Goal: Transaction & Acquisition: Purchase product/service

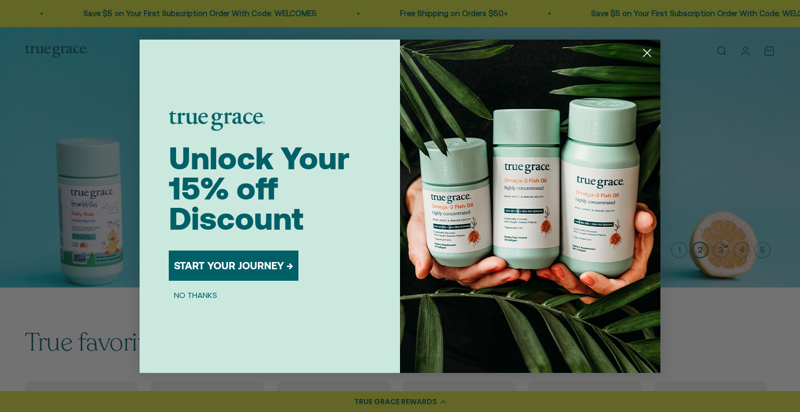
click at [648, 54] on icon "Close dialog" at bounding box center [647, 52] width 7 height 7
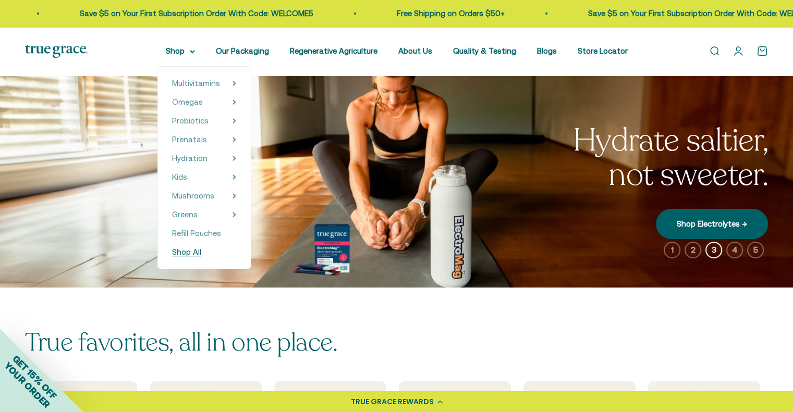
click at [196, 252] on span "Shop All" at bounding box center [186, 252] width 29 height 9
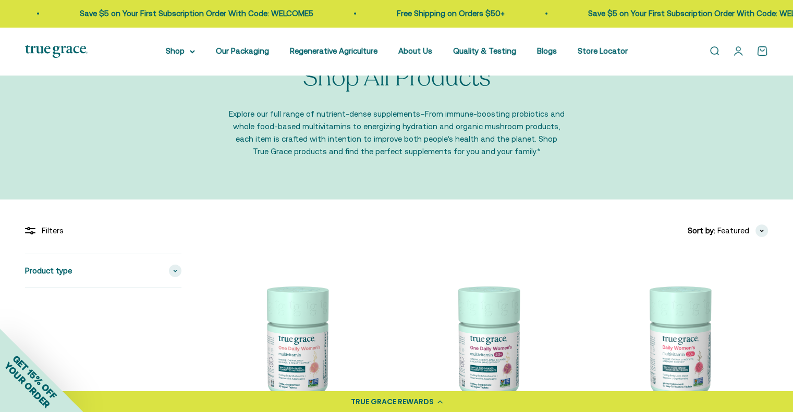
scroll to position [44, 0]
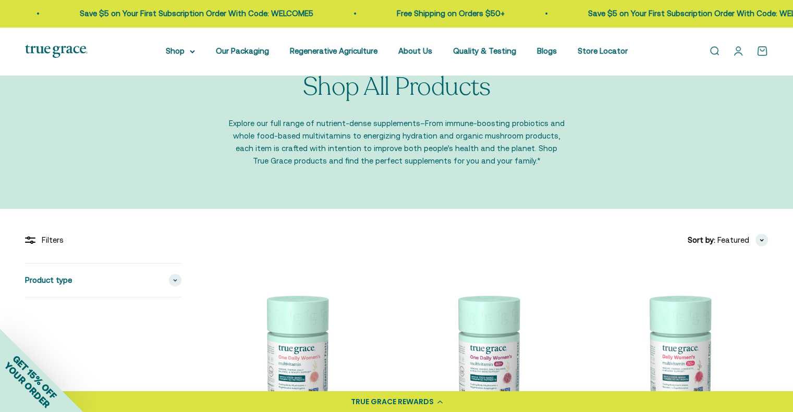
click at [73, 50] on img at bounding box center [56, 51] width 63 height 13
